Goal: Task Accomplishment & Management: Manage account settings

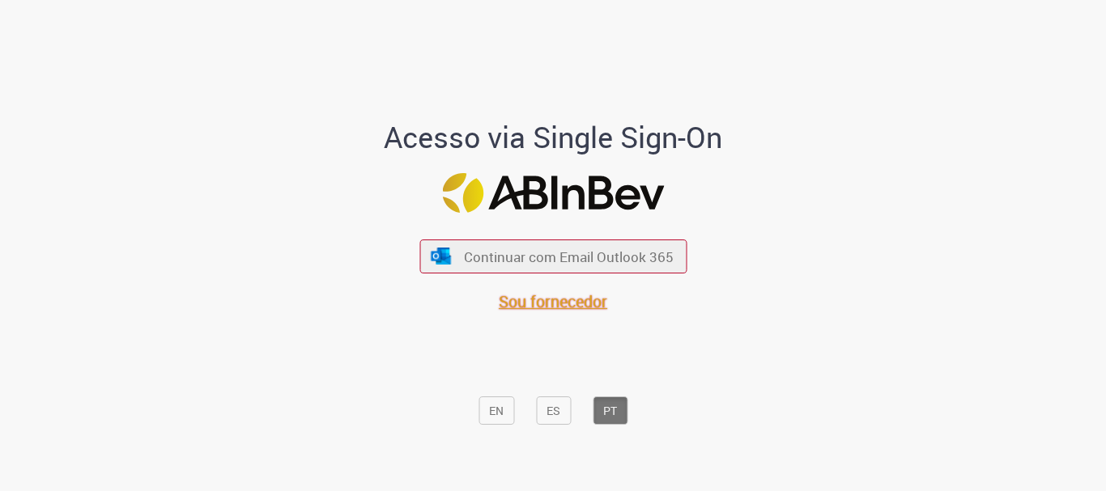
click at [543, 299] on font "Sou fornecedor" at bounding box center [553, 302] width 108 height 22
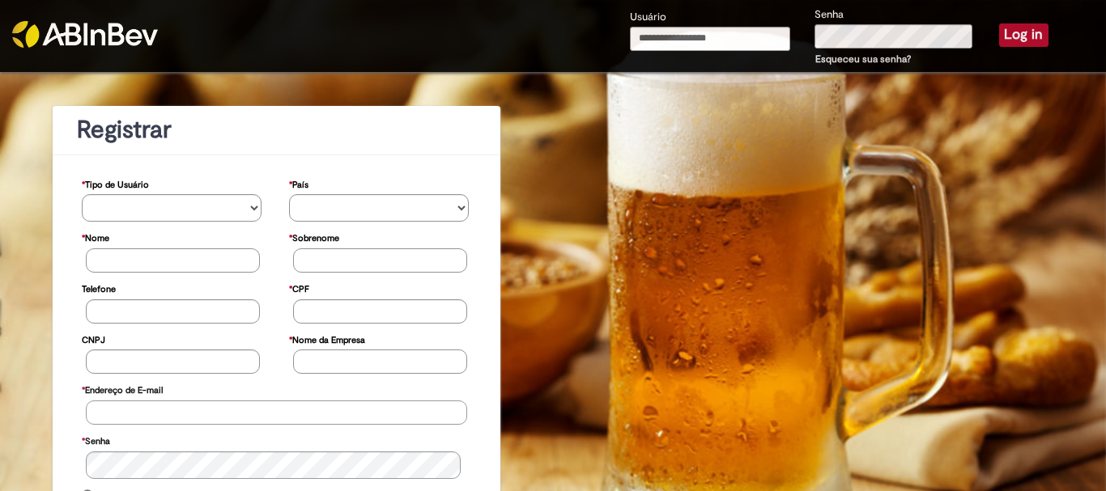
type input "**********"
click at [1018, 31] on button "Log in" at bounding box center [1023, 34] width 49 height 23
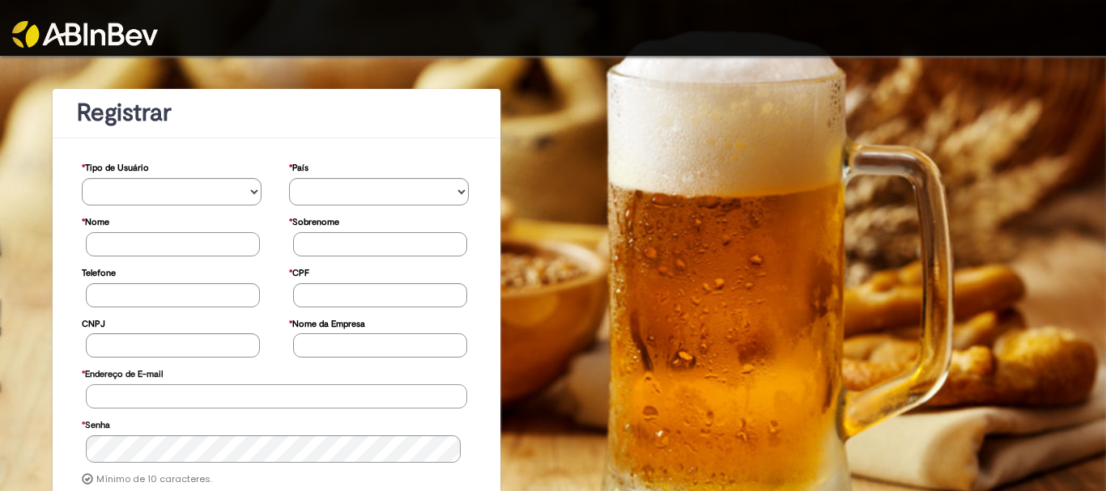
type input "**********"
click at [189, 19] on link at bounding box center [138, 24] width 253 height 48
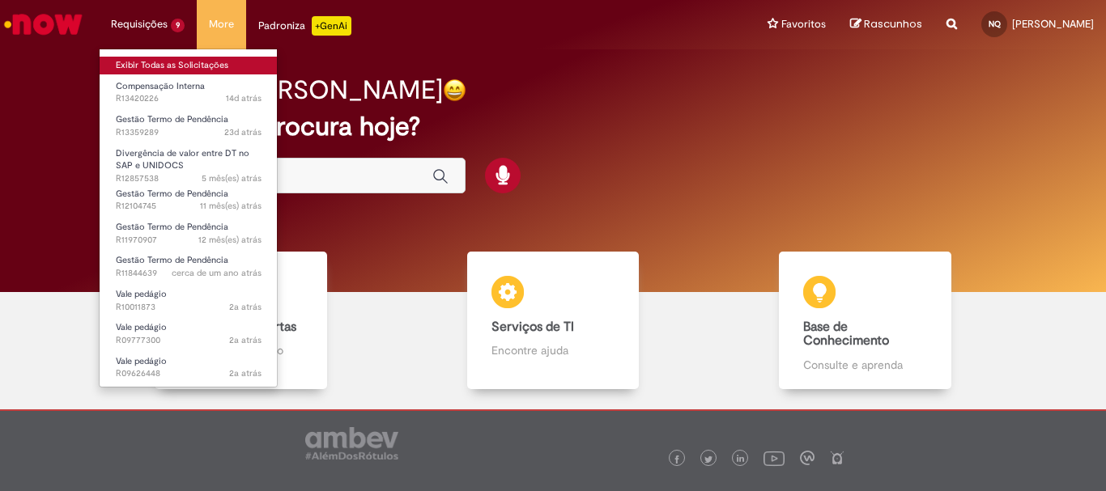
click at [150, 63] on link "Exibir Todas as Solicitações" at bounding box center [189, 66] width 178 height 18
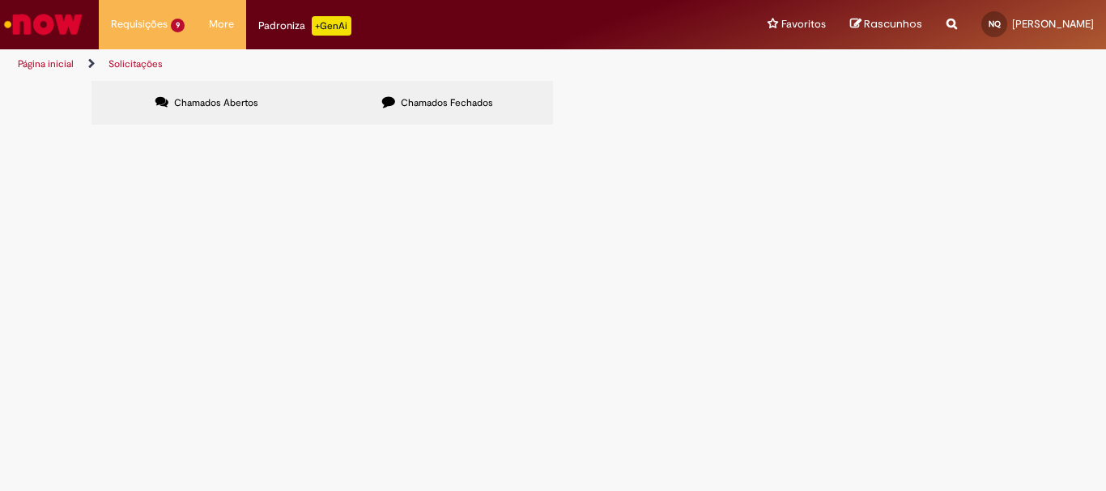
click at [0, 0] on span "Compensação Interna" at bounding box center [0, 0] width 0 height 0
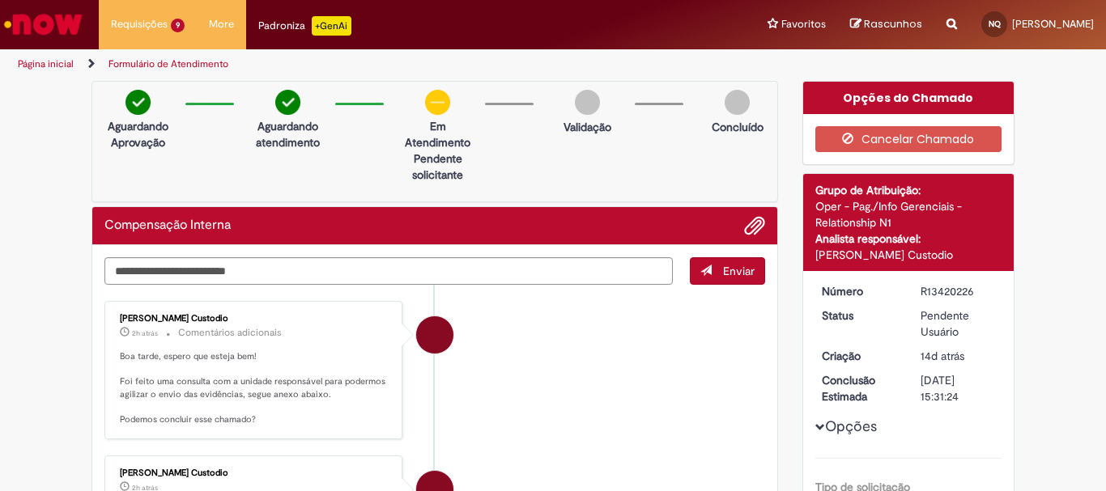
scroll to position [162, 0]
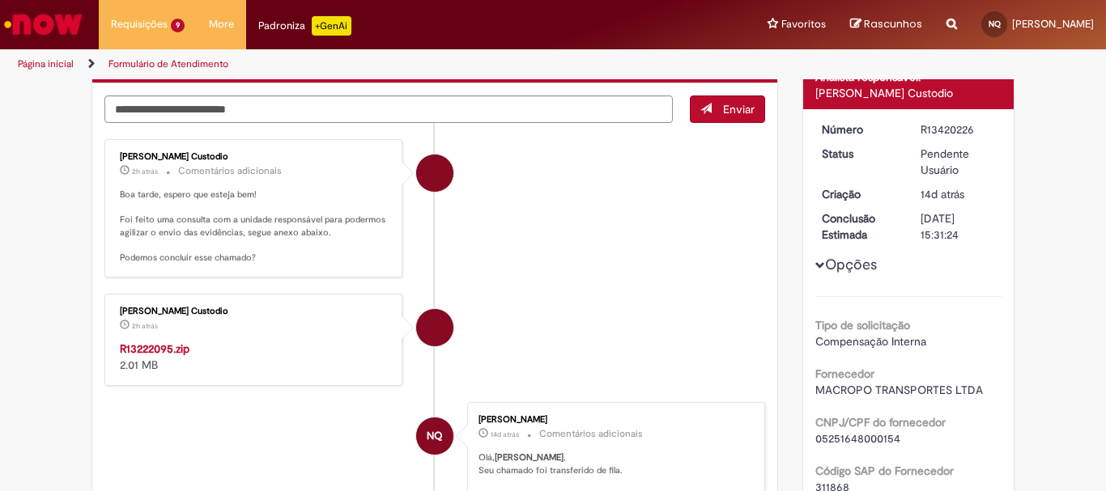
click at [160, 347] on strong "R13222095.zip" at bounding box center [155, 349] width 70 height 15
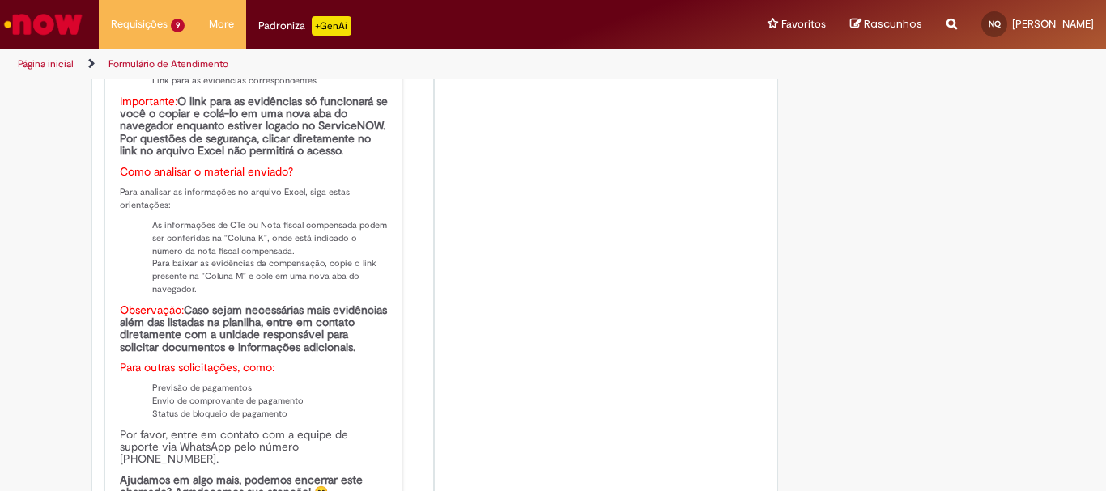
scroll to position [1619, 0]
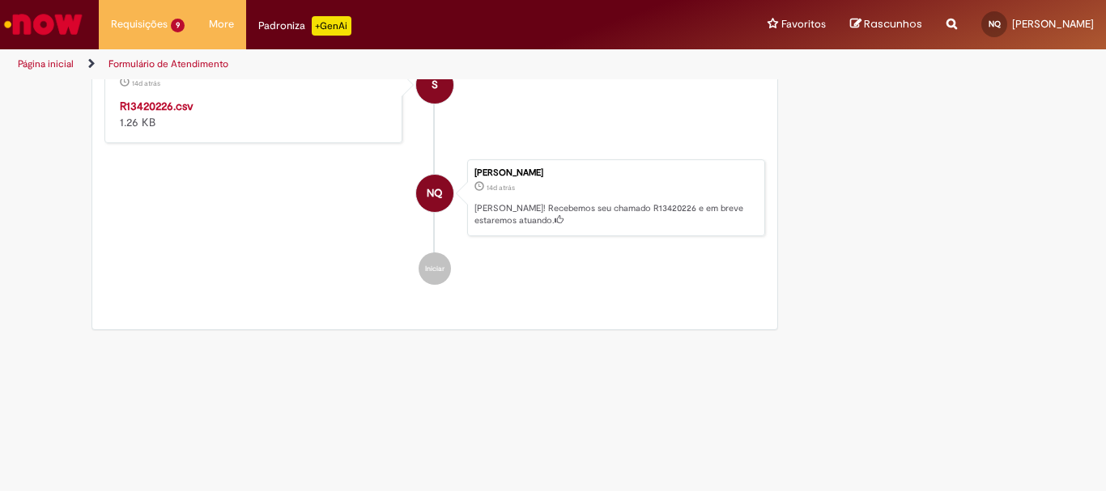
click at [157, 106] on strong "R13420226.csv" at bounding box center [157, 106] width 74 height 15
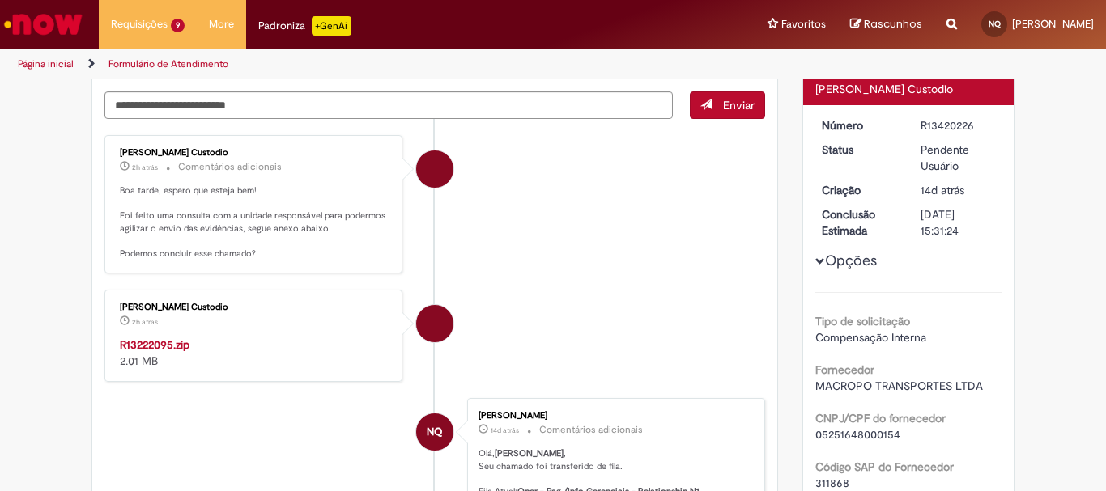
scroll to position [0, 0]
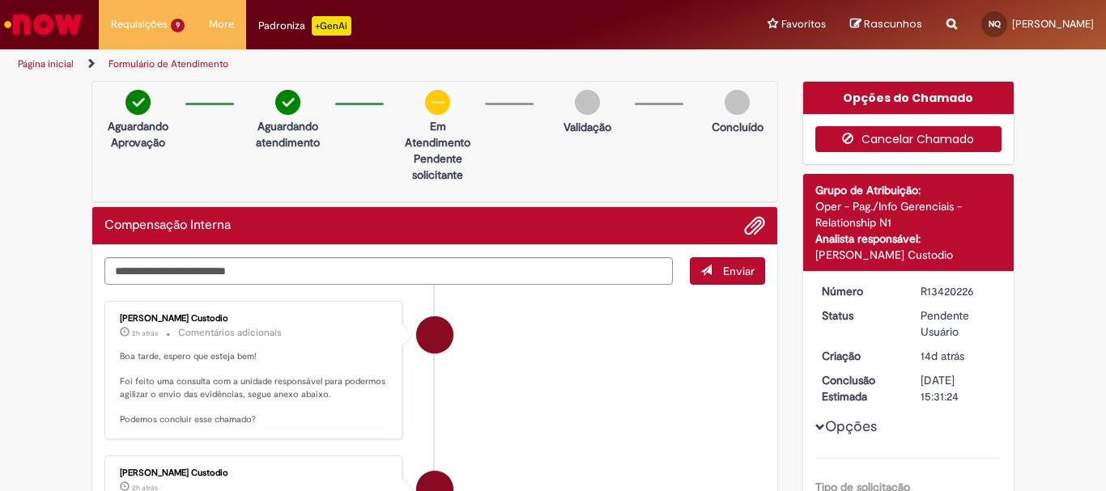
click at [901, 136] on button "Cancelar Chamado" at bounding box center [908, 139] width 187 height 26
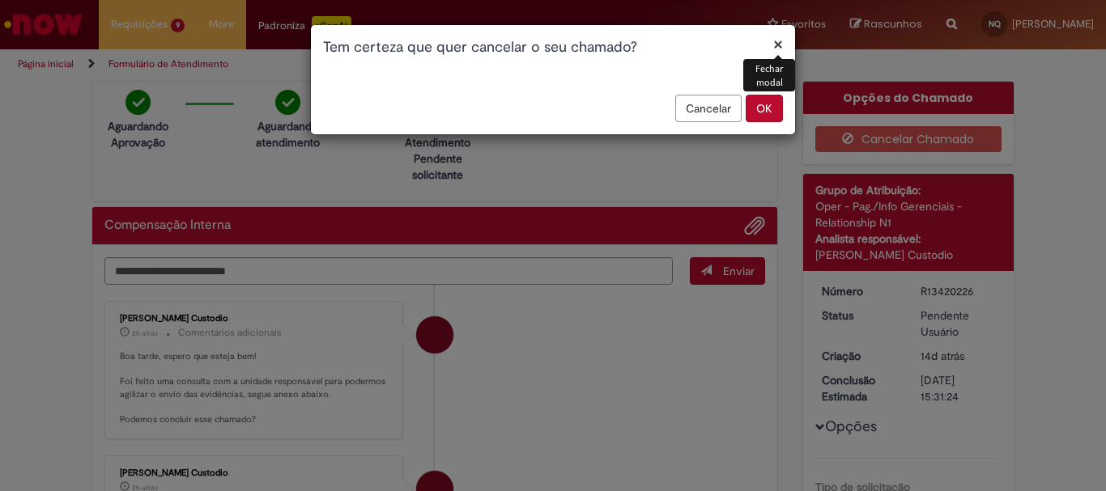
click at [763, 106] on button "OK" at bounding box center [764, 109] width 37 height 28
